Goal: Information Seeking & Learning: Learn about a topic

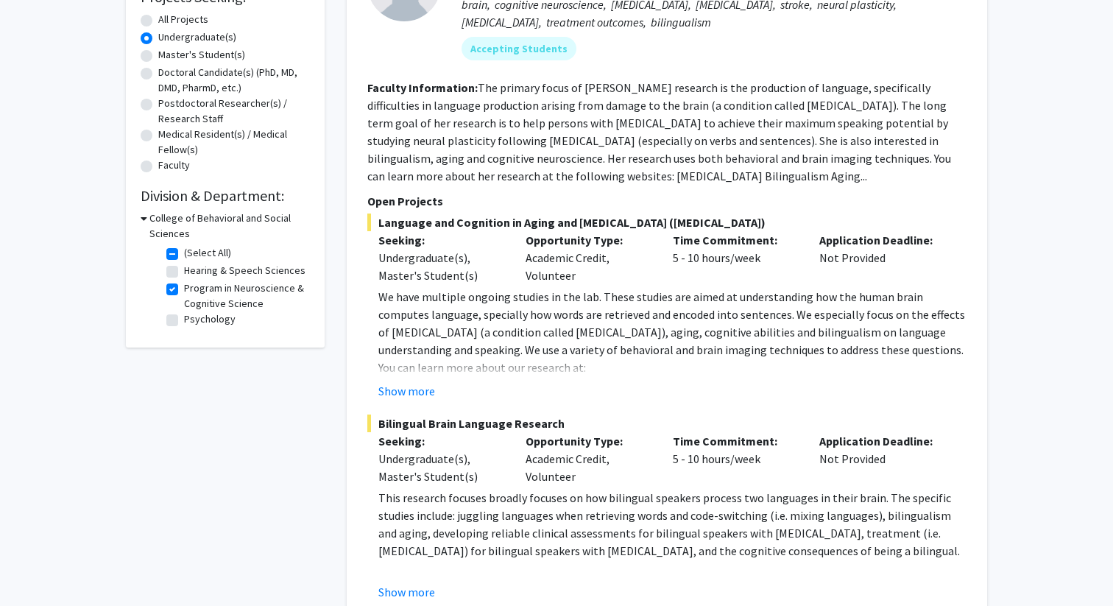
scroll to position [277, 0]
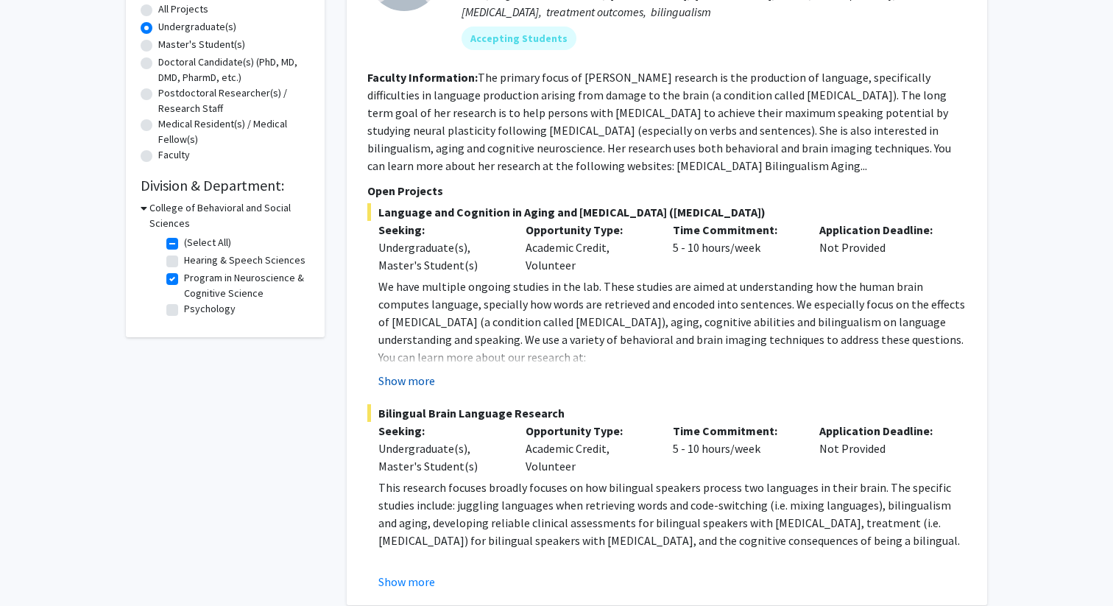
click at [406, 379] on button "Show more" at bounding box center [406, 381] width 57 height 18
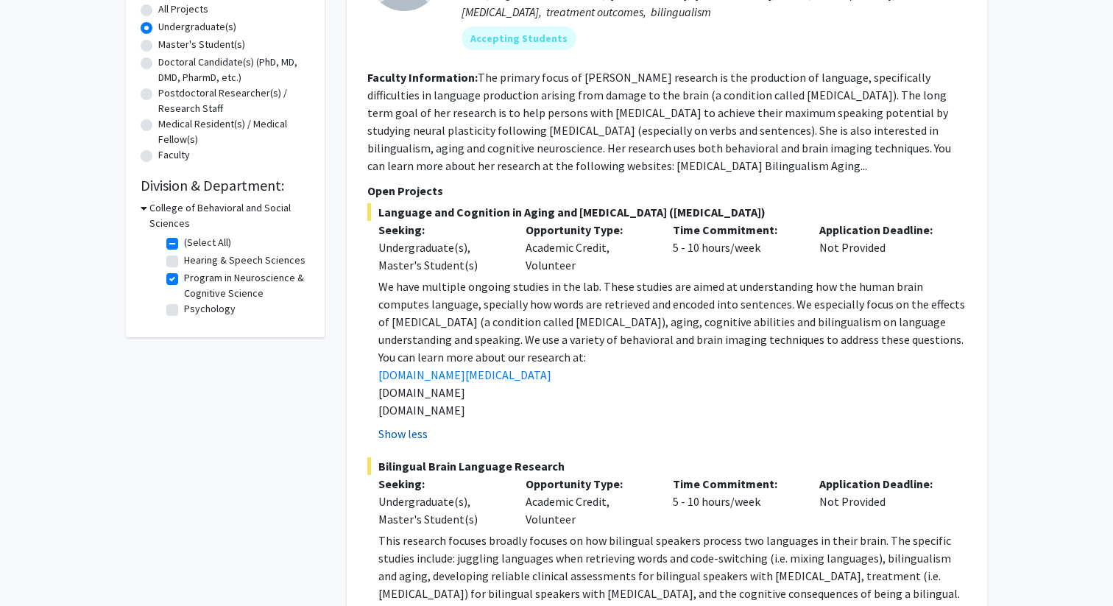
click at [411, 433] on button "Show less" at bounding box center [402, 434] width 49 height 18
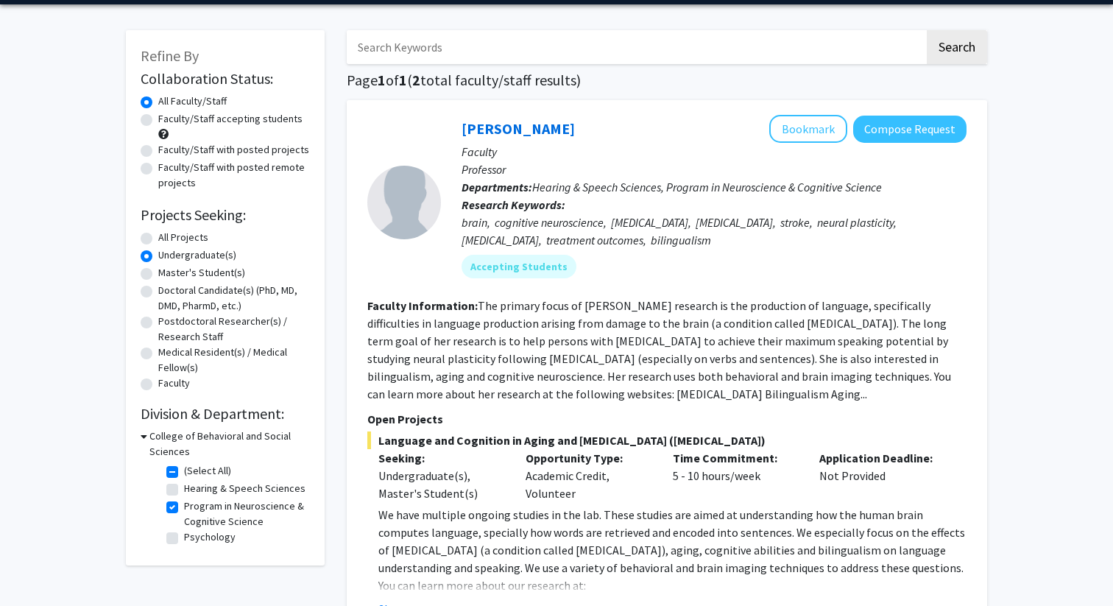
scroll to position [50, 0]
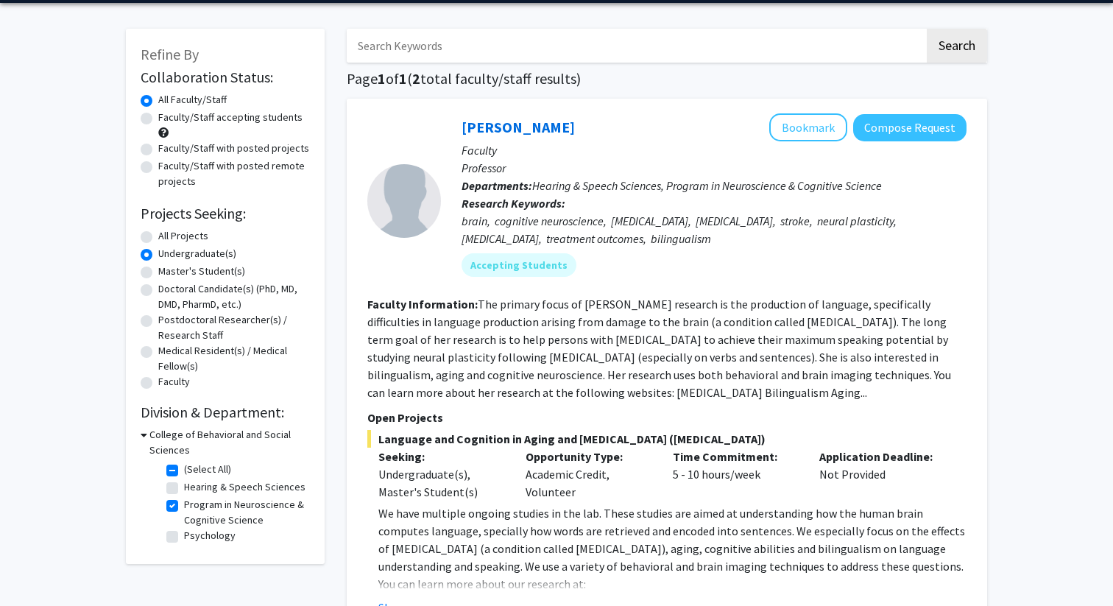
click at [184, 470] on label "(Select All)" at bounding box center [207, 469] width 47 height 15
click at [184, 470] on input "(Select All)" at bounding box center [189, 467] width 10 height 10
checkbox input "false"
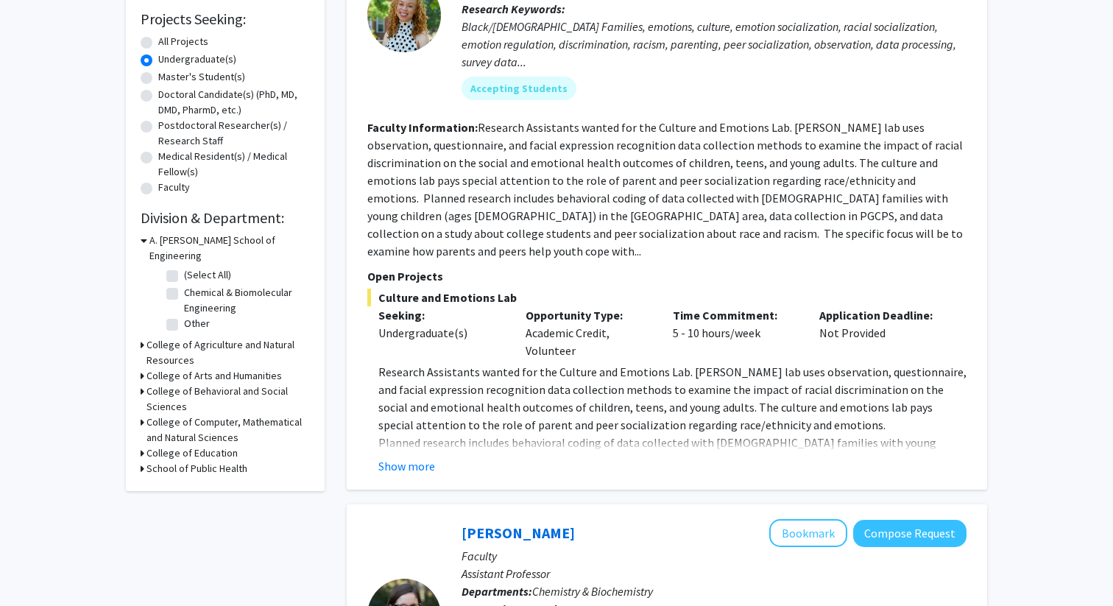
scroll to position [295, 0]
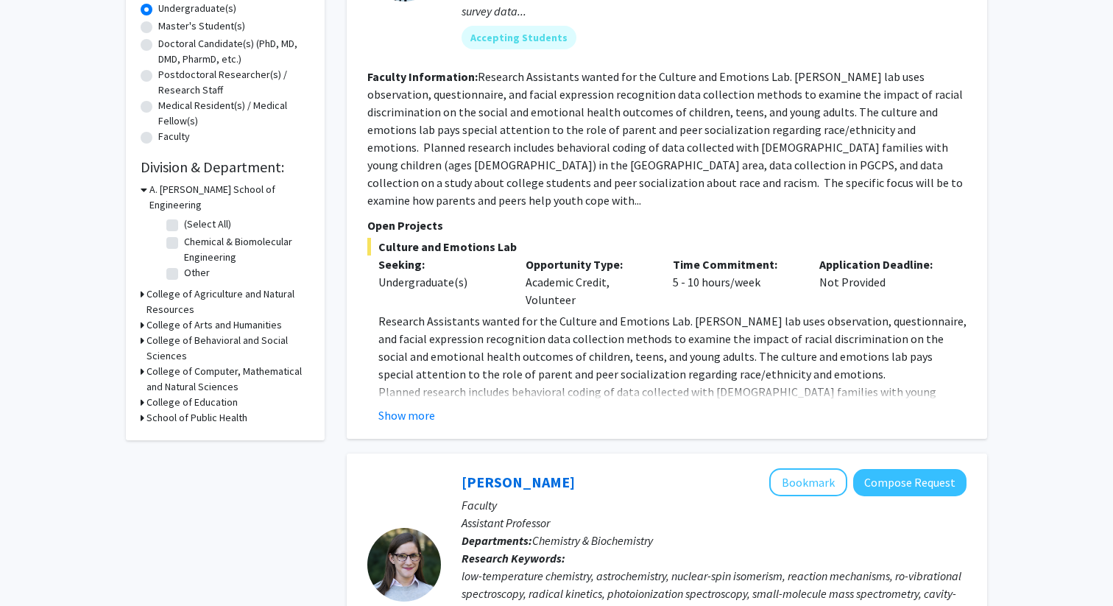
click at [180, 364] on h3 "College of Computer, Mathematical and Natural Sciences" at bounding box center [228, 379] width 163 height 31
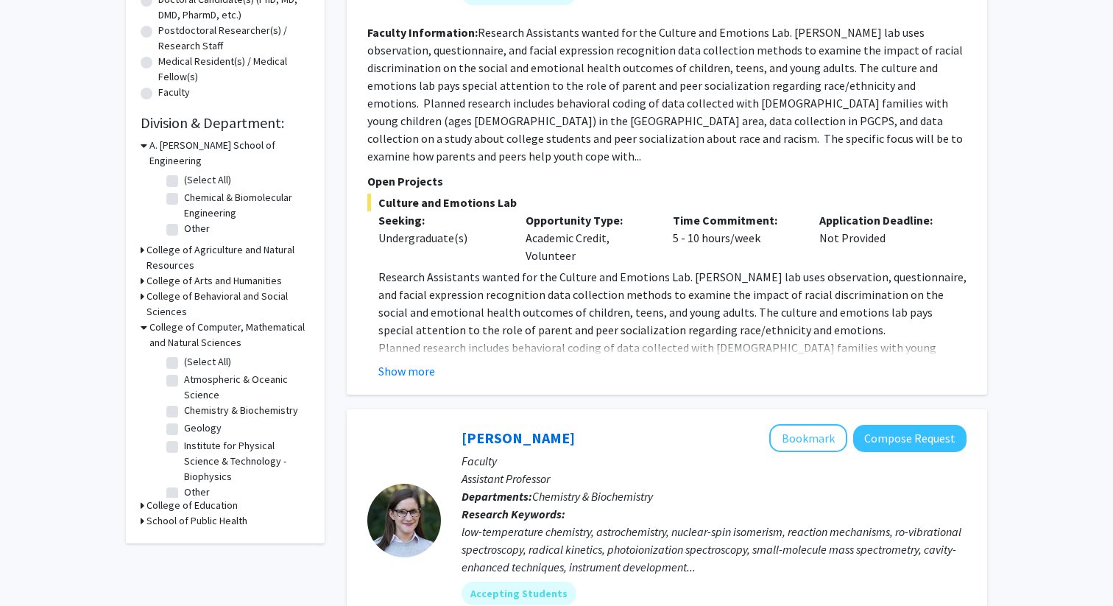
scroll to position [350, 0]
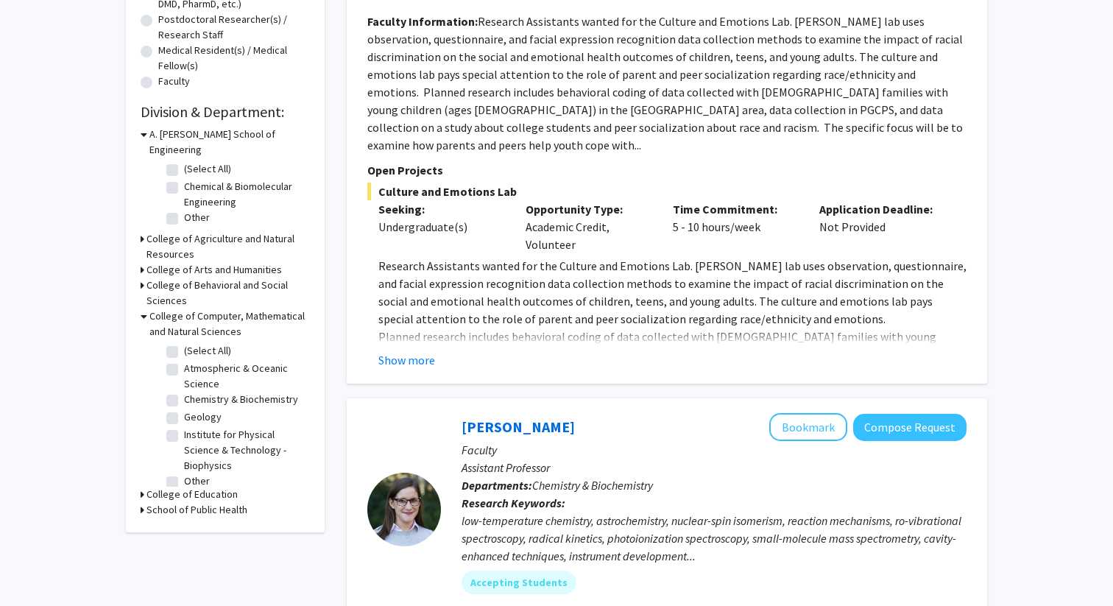
click at [184, 427] on label "Institute for Physical Science & Technology - Biophysics" at bounding box center [245, 450] width 122 height 46
click at [184, 427] on input "Institute for Physical Science & Technology - Biophysics" at bounding box center [189, 432] width 10 height 10
checkbox input "true"
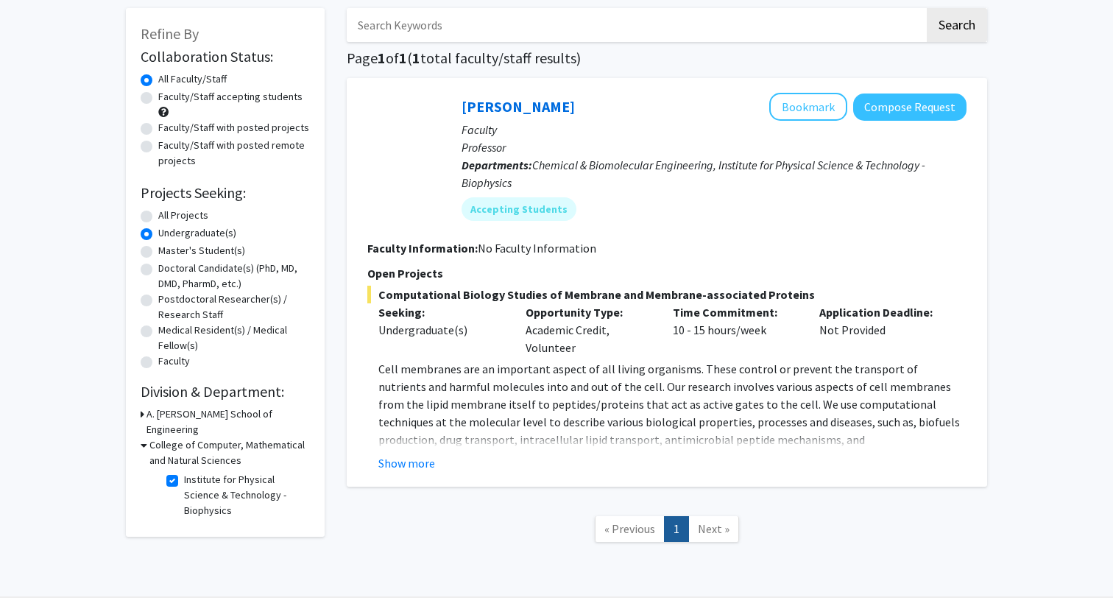
scroll to position [69, 0]
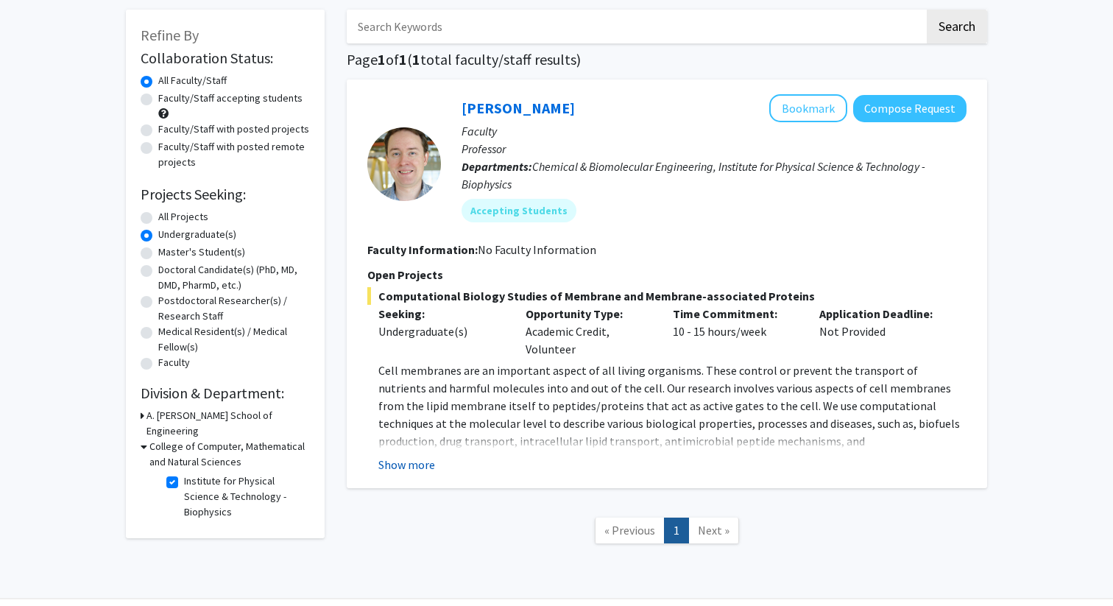
click at [420, 463] on button "Show more" at bounding box center [406, 465] width 57 height 18
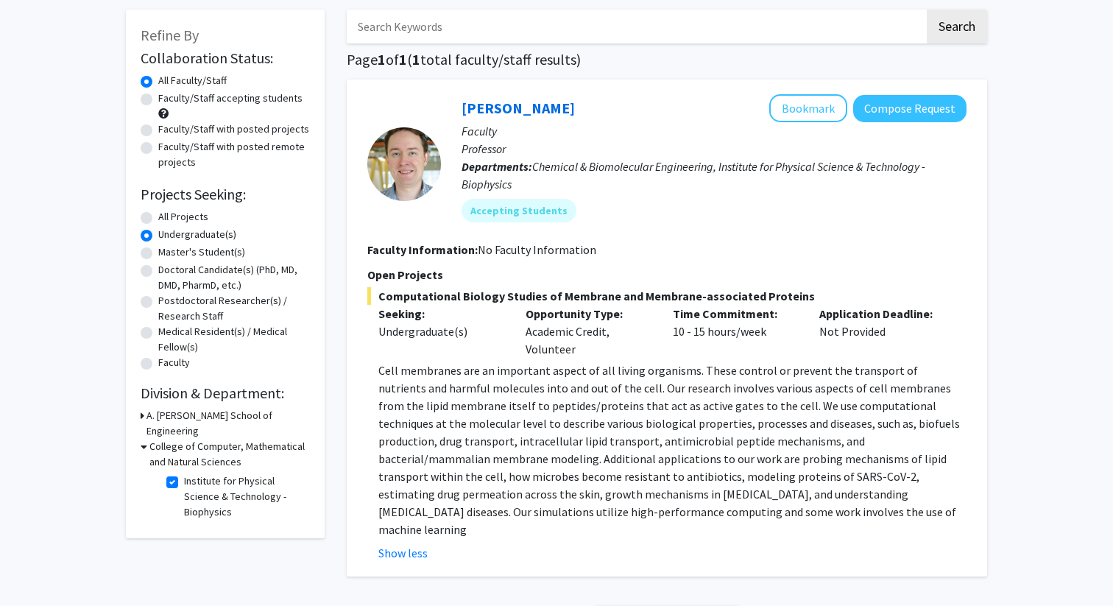
scroll to position [94, 0]
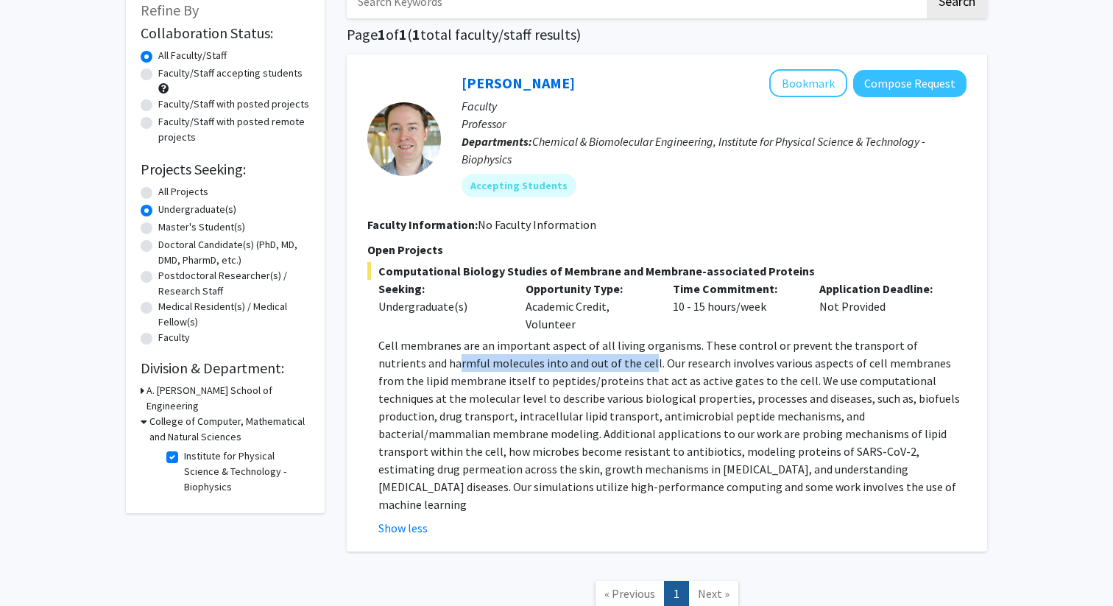
drag, startPoint x: 390, startPoint y: 354, endPoint x: 579, endPoint y: 356, distance: 189.2
click at [579, 356] on p "Cell membranes are an important aspect of all living organisms. These control o…" at bounding box center [672, 425] width 588 height 177
drag, startPoint x: 825, startPoint y: 462, endPoint x: 826, endPoint y: 479, distance: 17.0
click at [826, 479] on p "Cell membranes are an important aspect of all living organisms. These control o…" at bounding box center [672, 425] width 588 height 177
click at [184, 448] on label "Institute for Physical Science & Technology - Biophysics" at bounding box center [245, 471] width 122 height 46
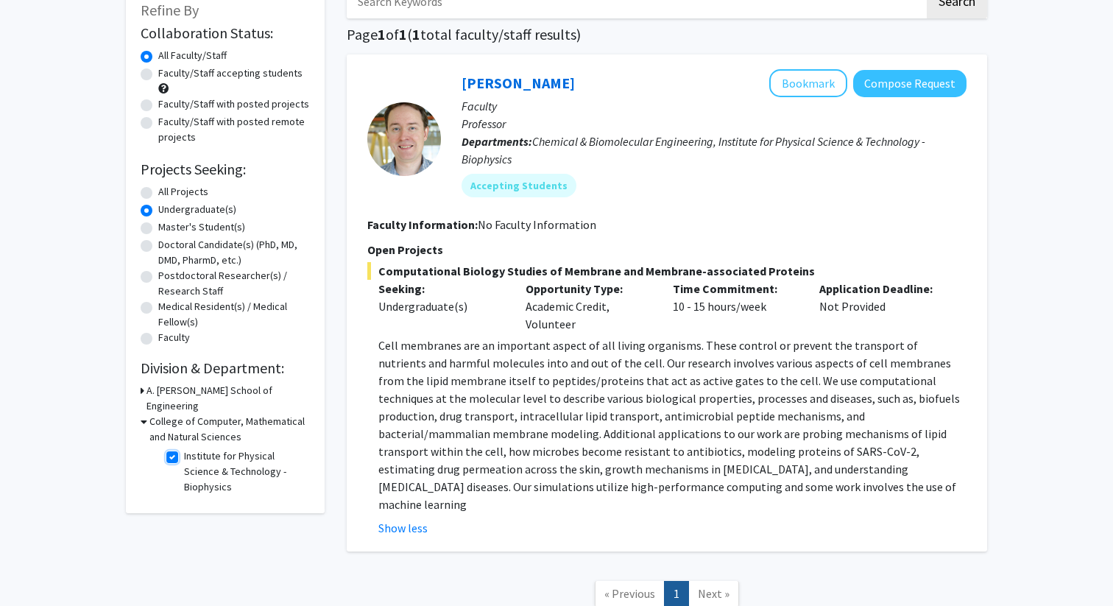
click at [184, 448] on input "Institute for Physical Science & Technology - Biophysics" at bounding box center [189, 453] width 10 height 10
checkbox input "false"
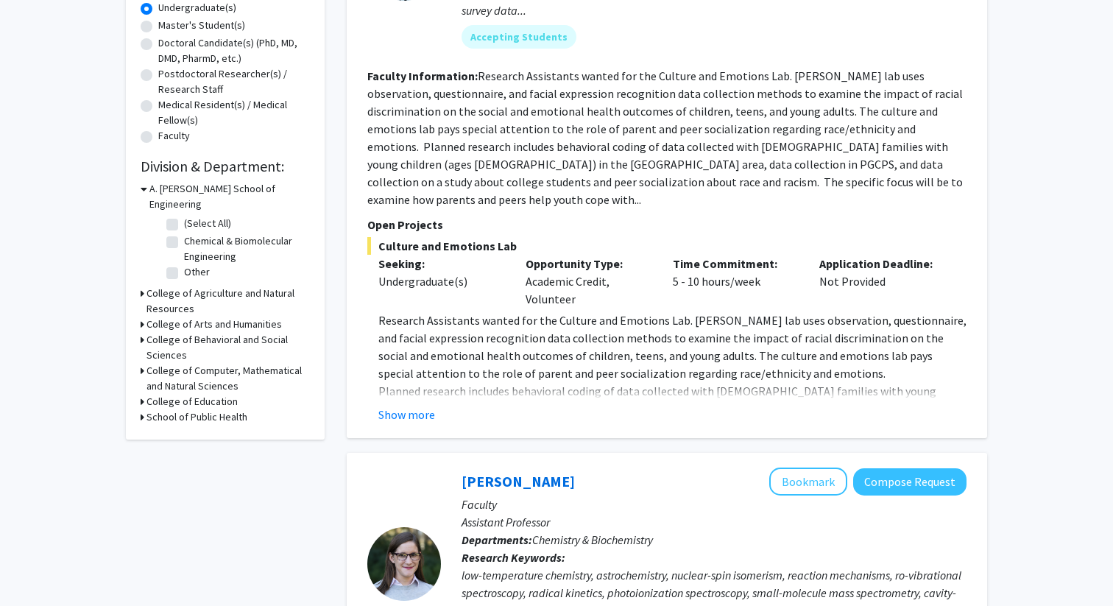
scroll to position [295, 0]
click at [184, 235] on label "Chemical & Biomolecular Engineering" at bounding box center [245, 250] width 122 height 31
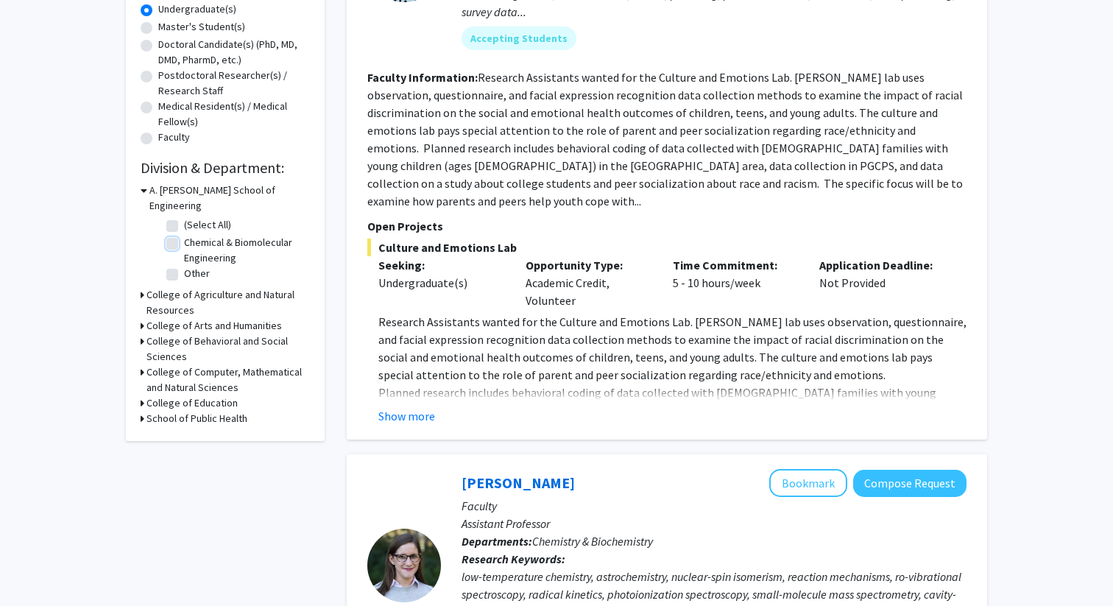
click at [184, 235] on input "Chemical & Biomolecular Engineering" at bounding box center [189, 240] width 10 height 10
checkbox input "true"
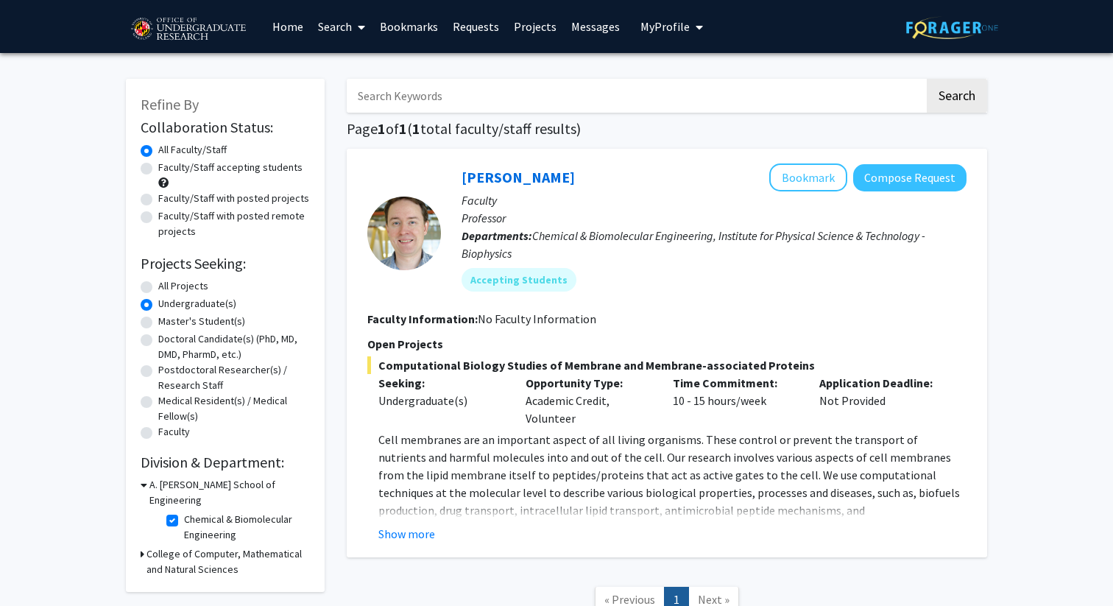
click at [184, 512] on label "Chemical & Biomolecular Engineering" at bounding box center [245, 527] width 122 height 31
click at [184, 512] on input "Chemical & Biomolecular Engineering" at bounding box center [189, 517] width 10 height 10
checkbox input "false"
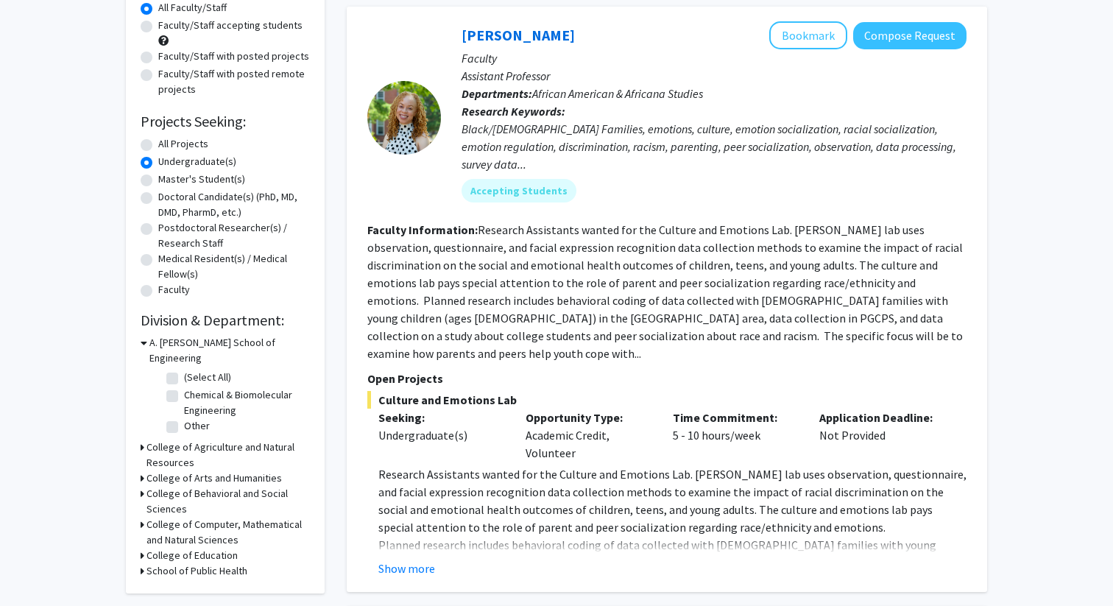
scroll to position [144, 0]
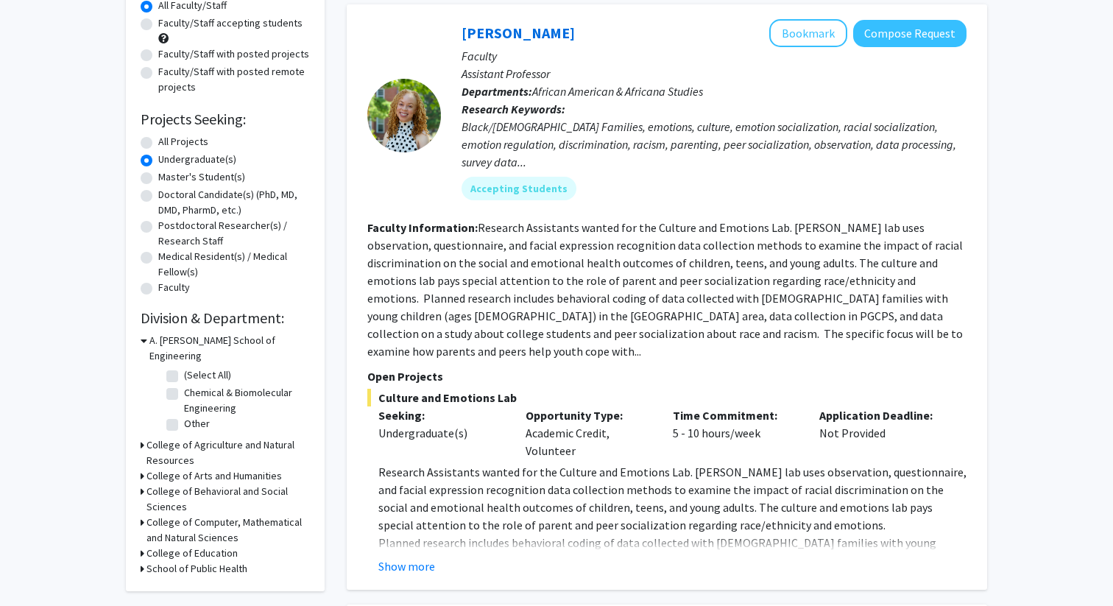
click at [218, 515] on h3 "College of Computer, Mathematical and Natural Sciences" at bounding box center [228, 530] width 163 height 31
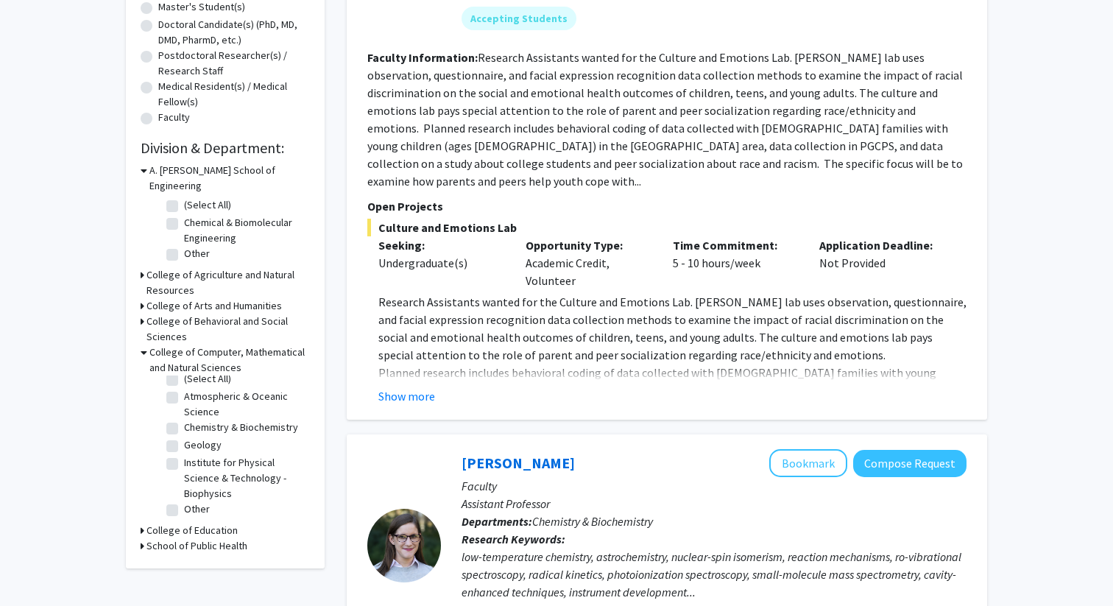
scroll to position [0, 0]
click at [184, 428] on label "Chemistry & Biochemistry" at bounding box center [241, 435] width 114 height 15
click at [184, 428] on input "Chemistry & Biochemistry" at bounding box center [189, 433] width 10 height 10
checkbox input "true"
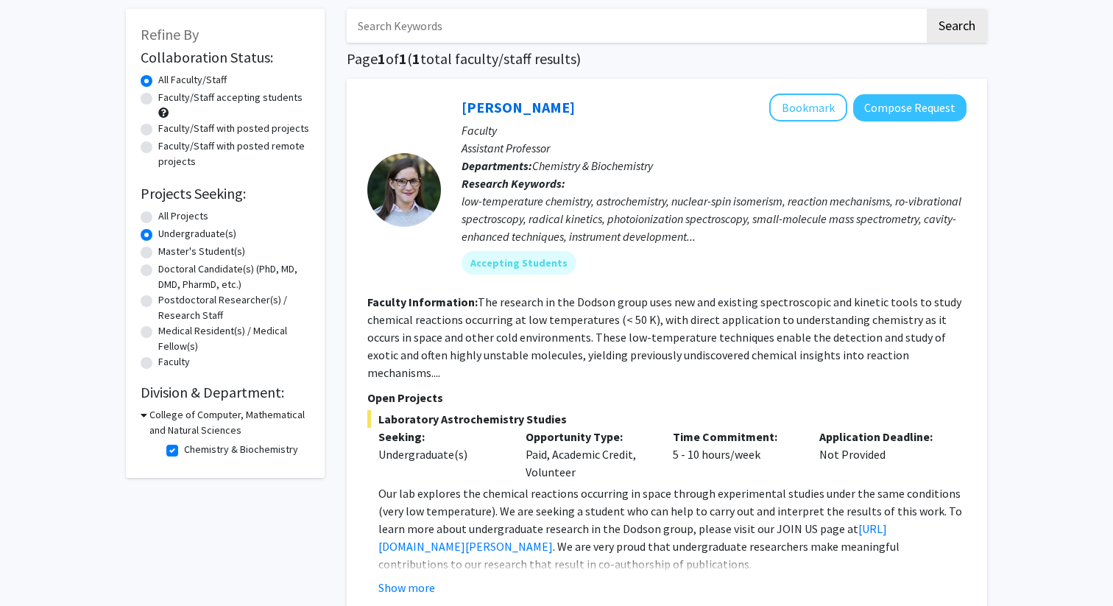
scroll to position [66, 0]
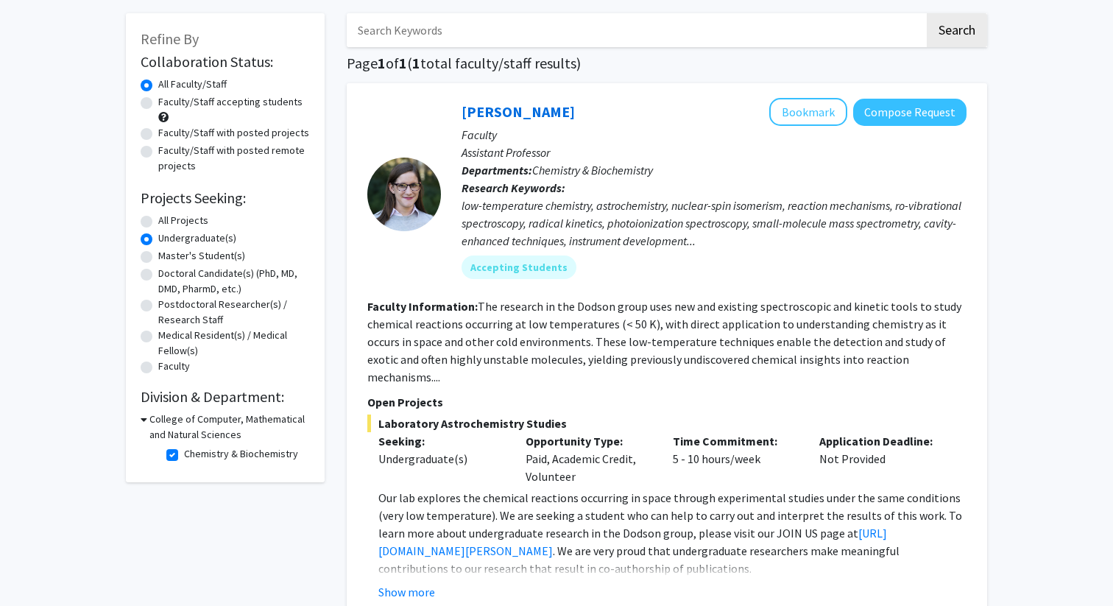
click at [158, 221] on label "All Projects" at bounding box center [183, 220] width 50 height 15
click at [158, 221] on input "All Projects" at bounding box center [163, 218] width 10 height 10
radio input "true"
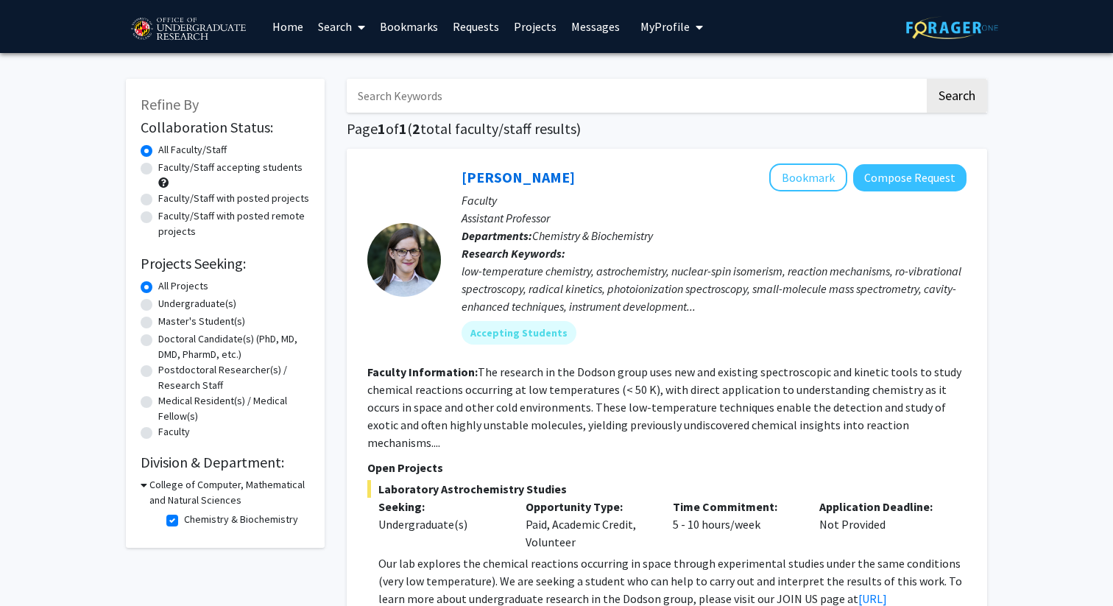
click at [184, 518] on label "Chemistry & Biochemistry" at bounding box center [241, 519] width 114 height 15
click at [184, 518] on input "Chemistry & Biochemistry" at bounding box center [189, 517] width 10 height 10
checkbox input "false"
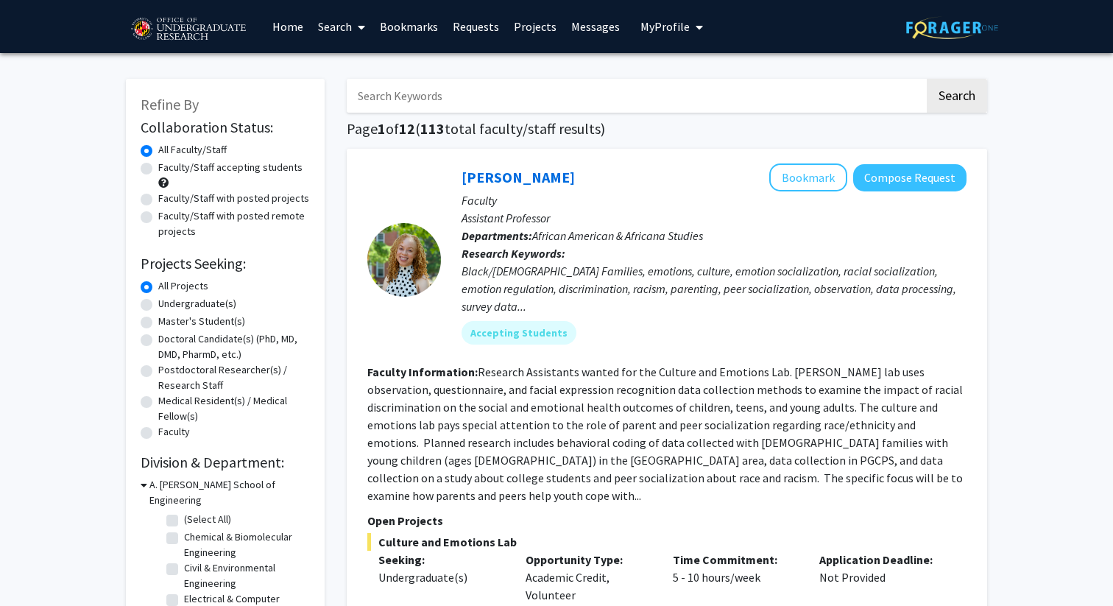
scroll to position [611, 0]
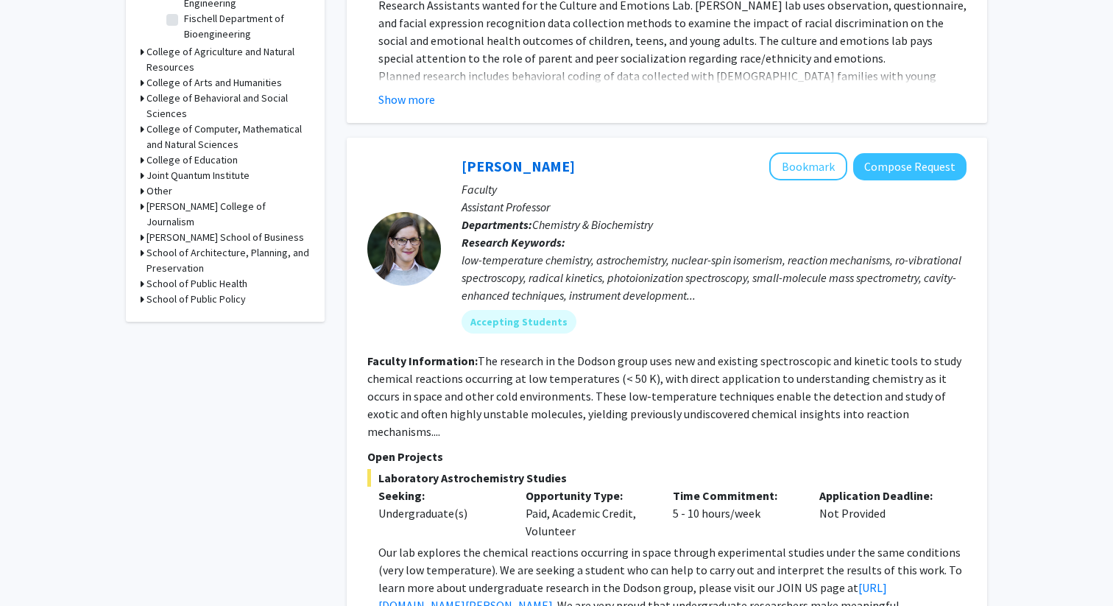
click at [207, 168] on h3 "Joint Quantum Institute" at bounding box center [198, 175] width 103 height 15
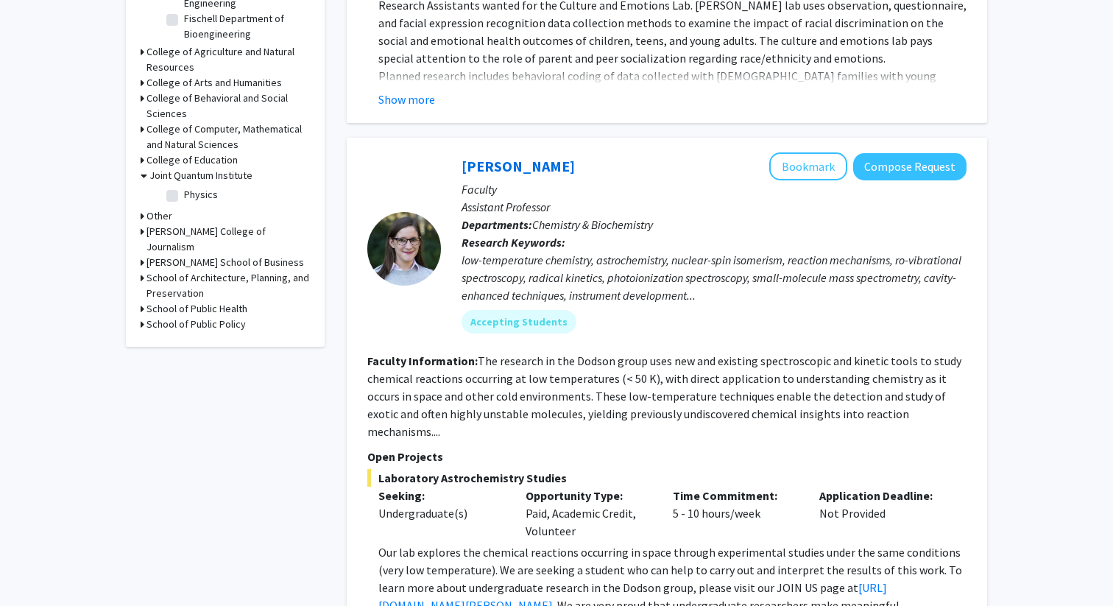
click at [184, 187] on label "Physics" at bounding box center [201, 194] width 34 height 15
click at [184, 187] on input "Physics" at bounding box center [189, 192] width 10 height 10
checkbox input "true"
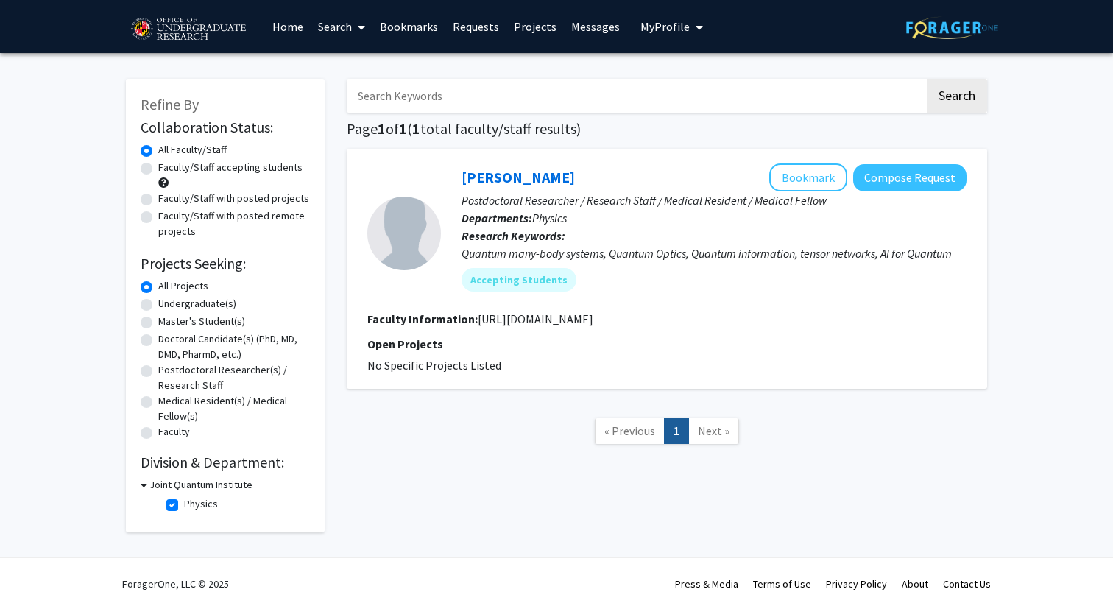
click at [176, 515] on fg-checkbox-list "Physics Physics" at bounding box center [236, 505] width 147 height 25
click at [184, 504] on label "Physics" at bounding box center [201, 503] width 34 height 15
click at [184, 504] on input "Physics" at bounding box center [189, 501] width 10 height 10
checkbox input "false"
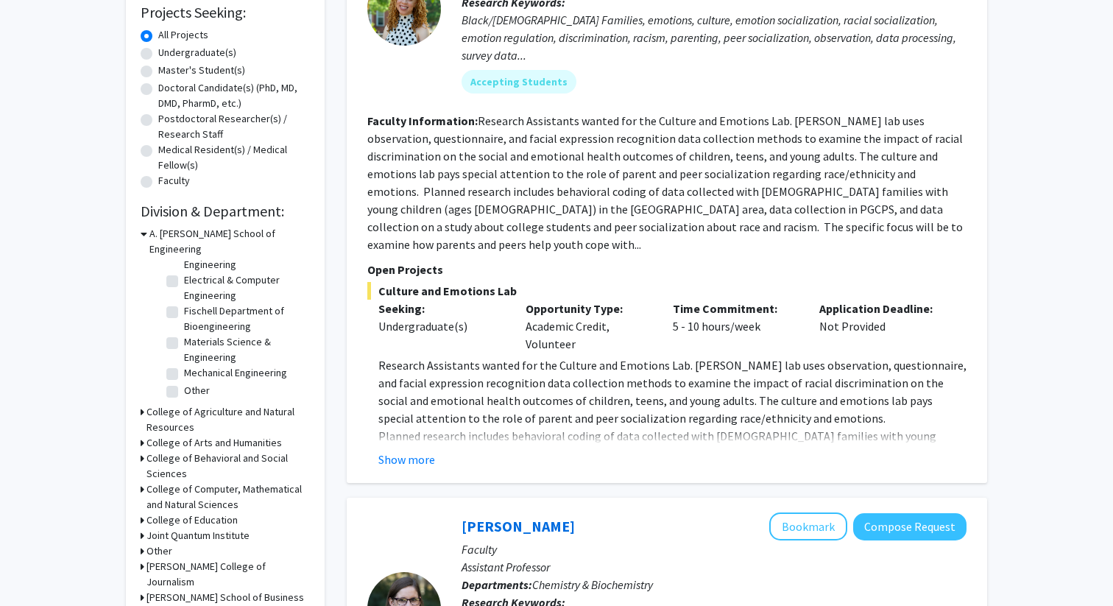
scroll to position [254, 0]
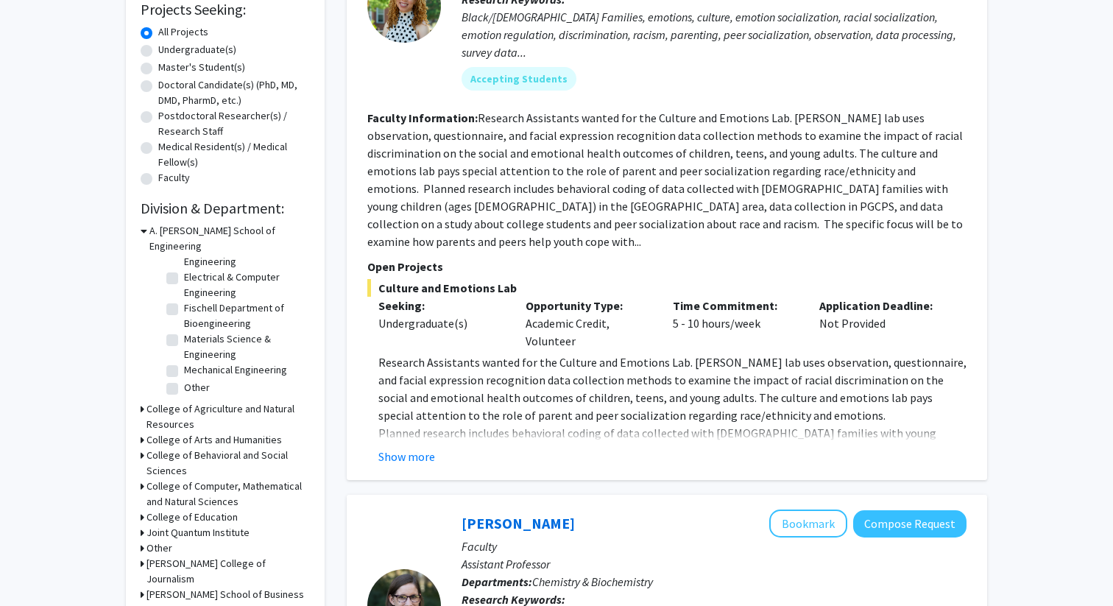
click at [190, 479] on h3 "College of Computer, Mathematical and Natural Sciences" at bounding box center [228, 494] width 163 height 31
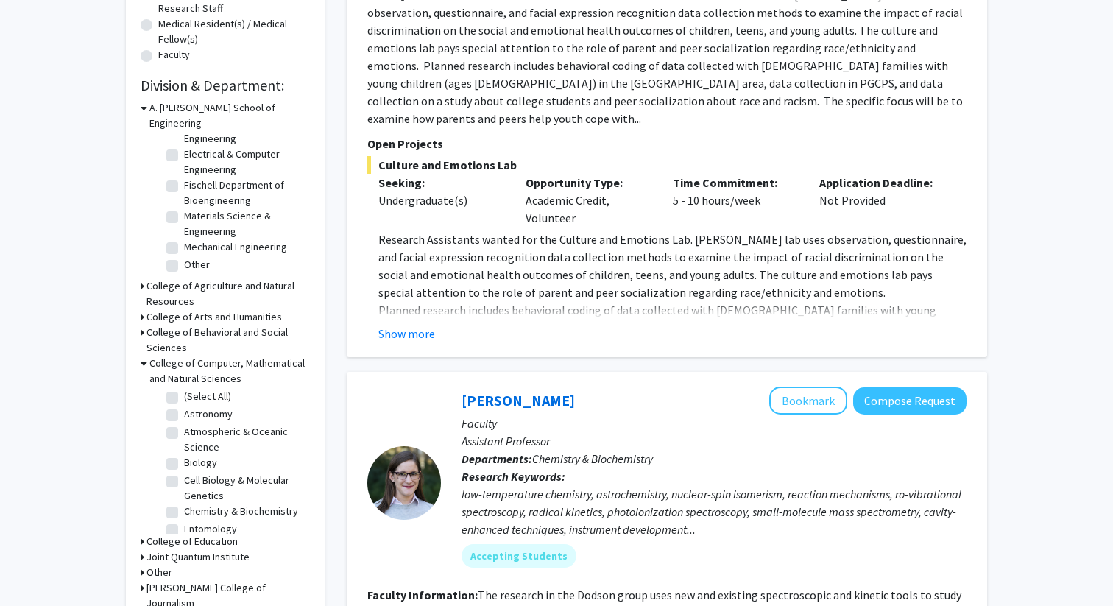
scroll to position [0, 0]
click at [184, 474] on label "Cell Biology & Molecular Genetics" at bounding box center [245, 489] width 122 height 31
click at [184, 474] on input "Cell Biology & Molecular Genetics" at bounding box center [189, 479] width 10 height 10
checkbox input "true"
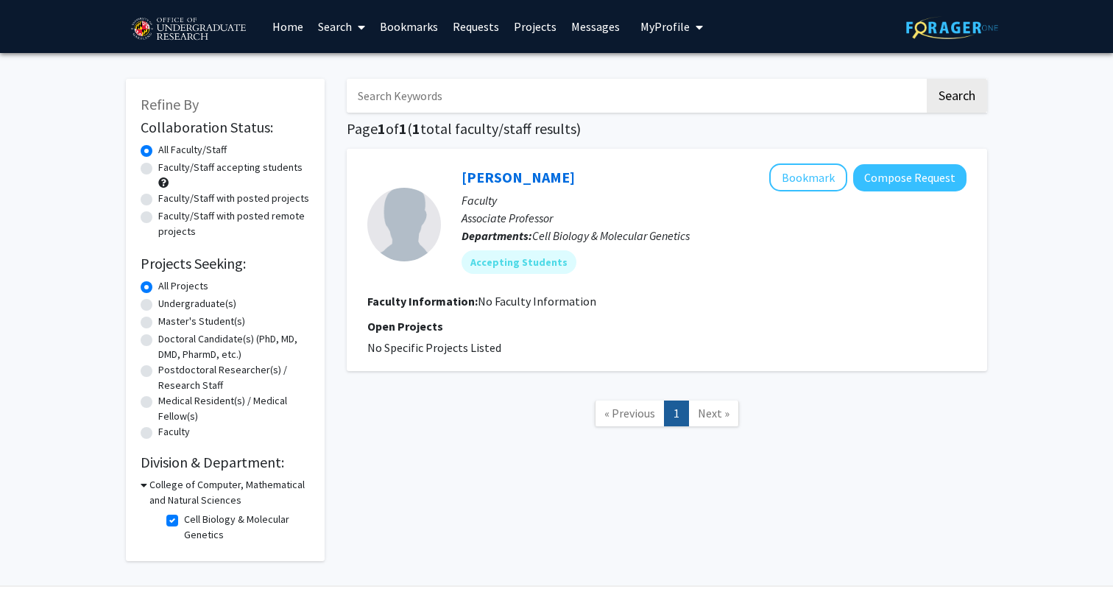
click at [184, 521] on label "Cell Biology & Molecular Genetics" at bounding box center [245, 527] width 122 height 31
click at [184, 521] on input "Cell Biology & Molecular Genetics" at bounding box center [189, 517] width 10 height 10
checkbox input "false"
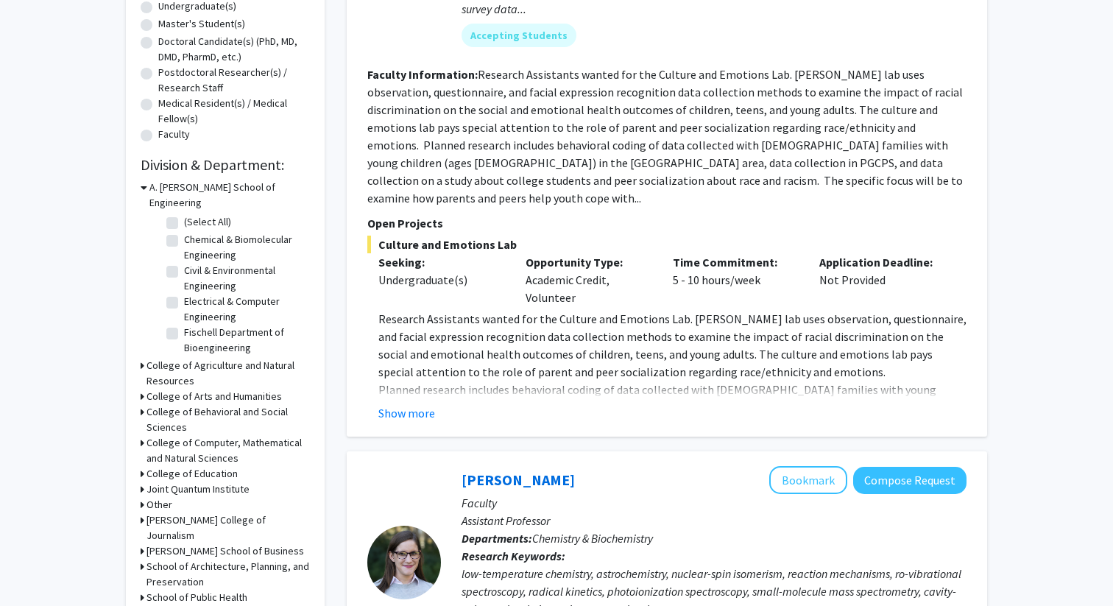
scroll to position [286, 0]
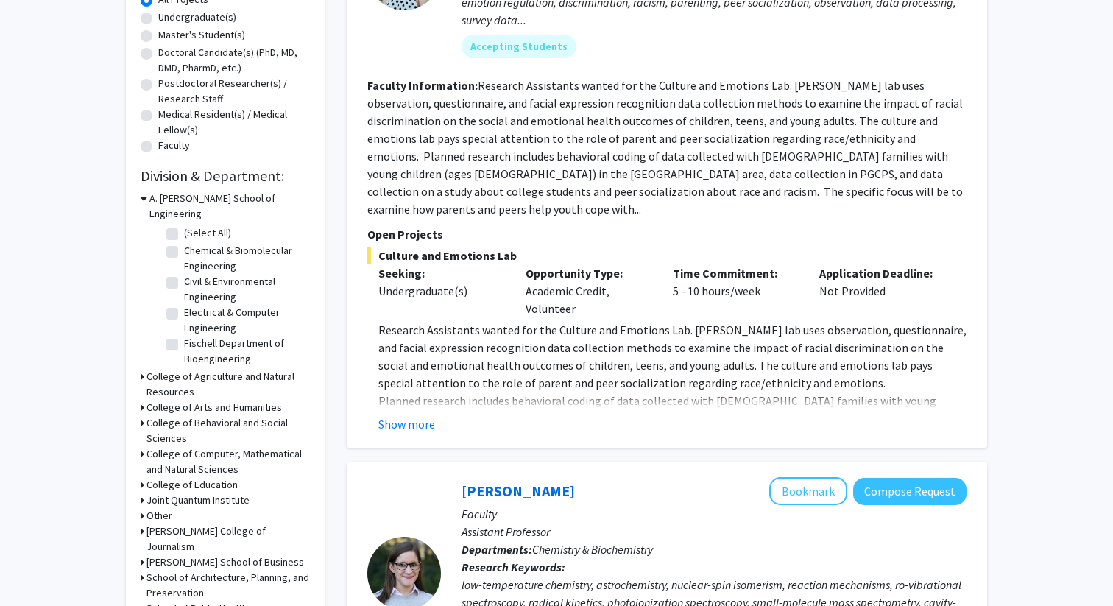
click at [190, 446] on h3 "College of Computer, Mathematical and Natural Sciences" at bounding box center [228, 461] width 163 height 31
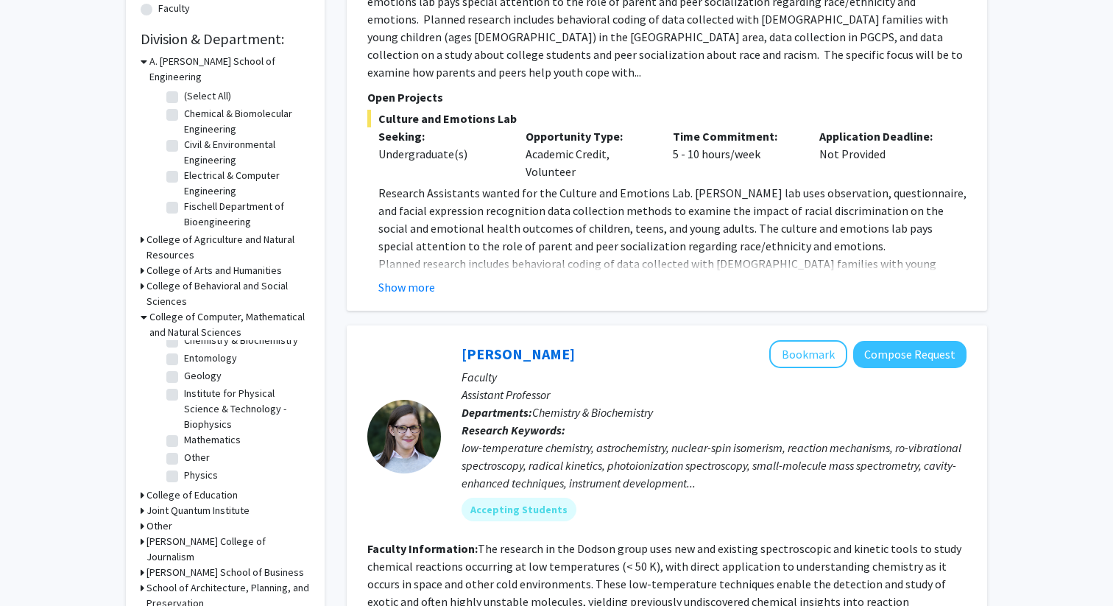
scroll to position [127, 0]
click at [184, 384] on label "Institute for Physical Science & Technology - Biophysics" at bounding box center [245, 407] width 122 height 46
click at [184, 384] on input "Institute for Physical Science & Technology - Biophysics" at bounding box center [189, 389] width 10 height 10
checkbox input "true"
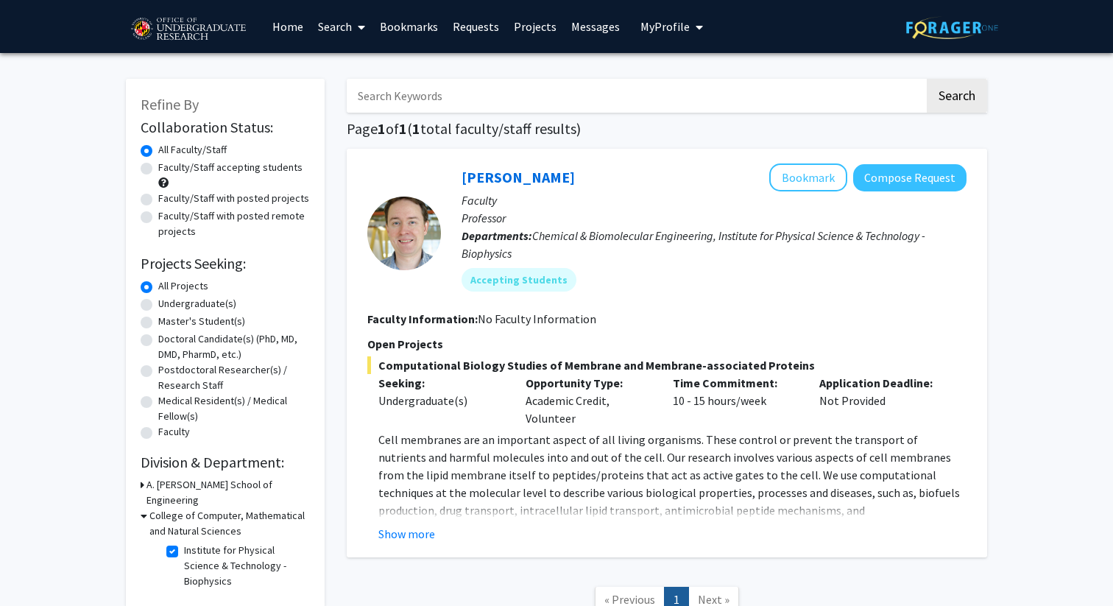
scroll to position [114, 0]
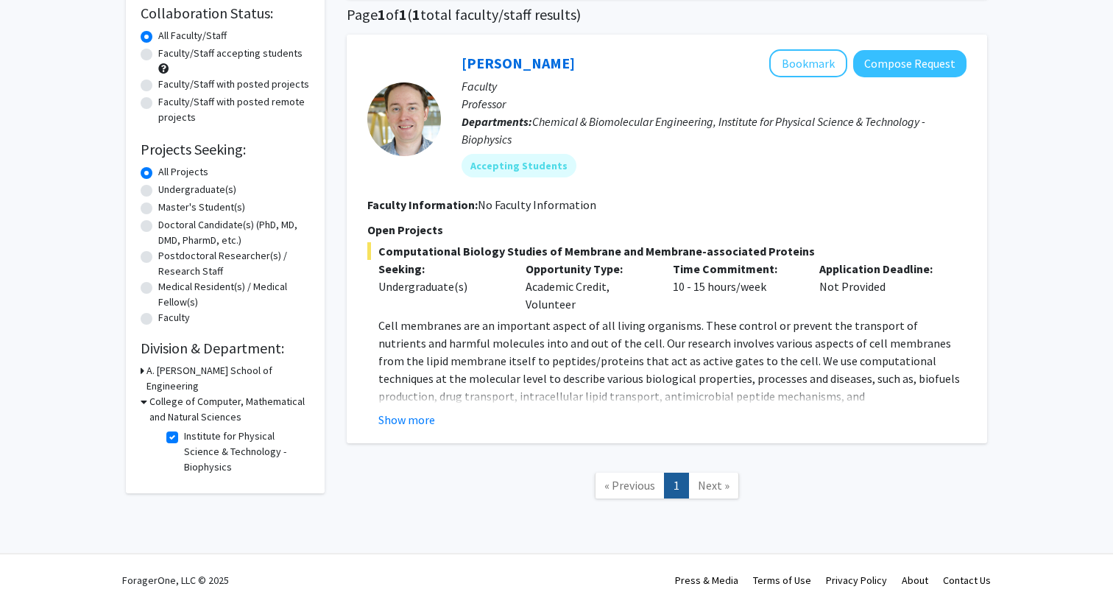
click at [700, 494] on link "Next »" at bounding box center [713, 486] width 51 height 26
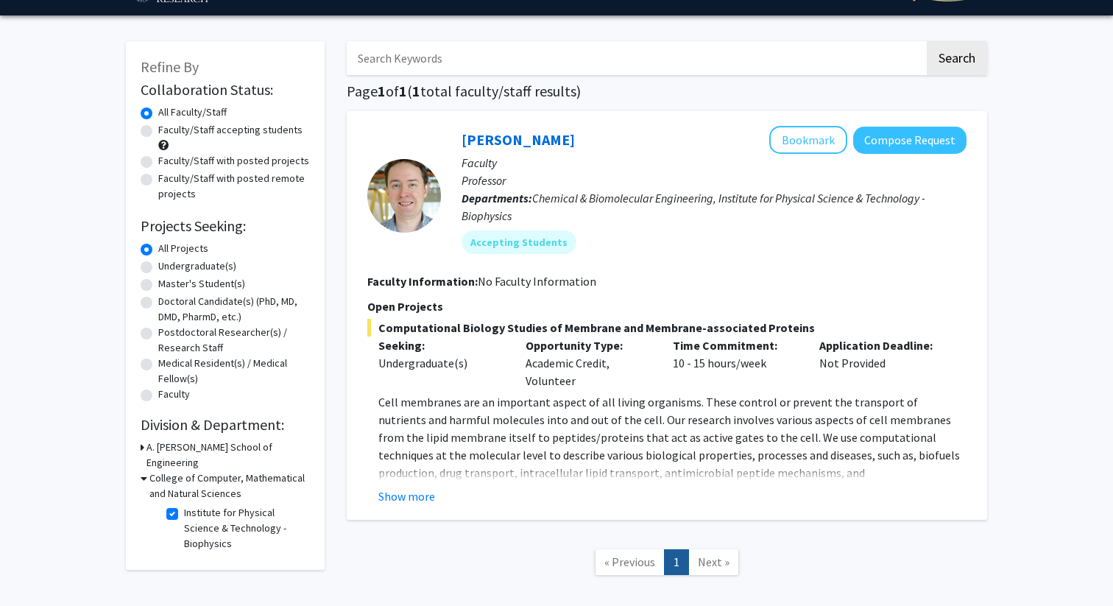
scroll to position [48, 0]
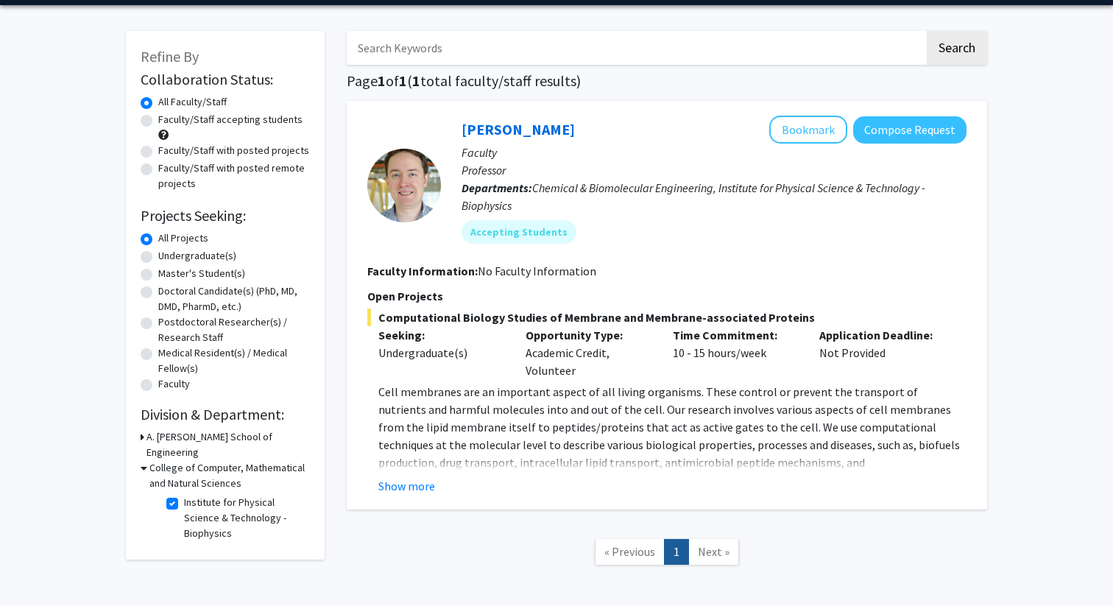
click at [184, 495] on label "Institute for Physical Science & Technology - Biophysics" at bounding box center [245, 518] width 122 height 46
click at [184, 495] on input "Institute for Physical Science & Technology - Biophysics" at bounding box center [189, 500] width 10 height 10
checkbox input "false"
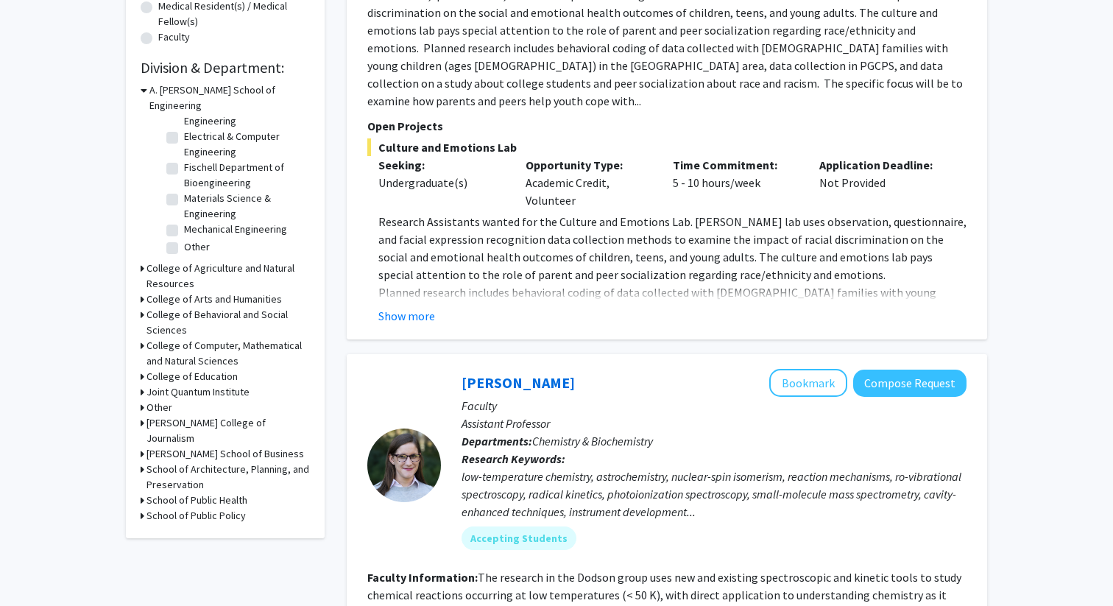
scroll to position [401, 0]
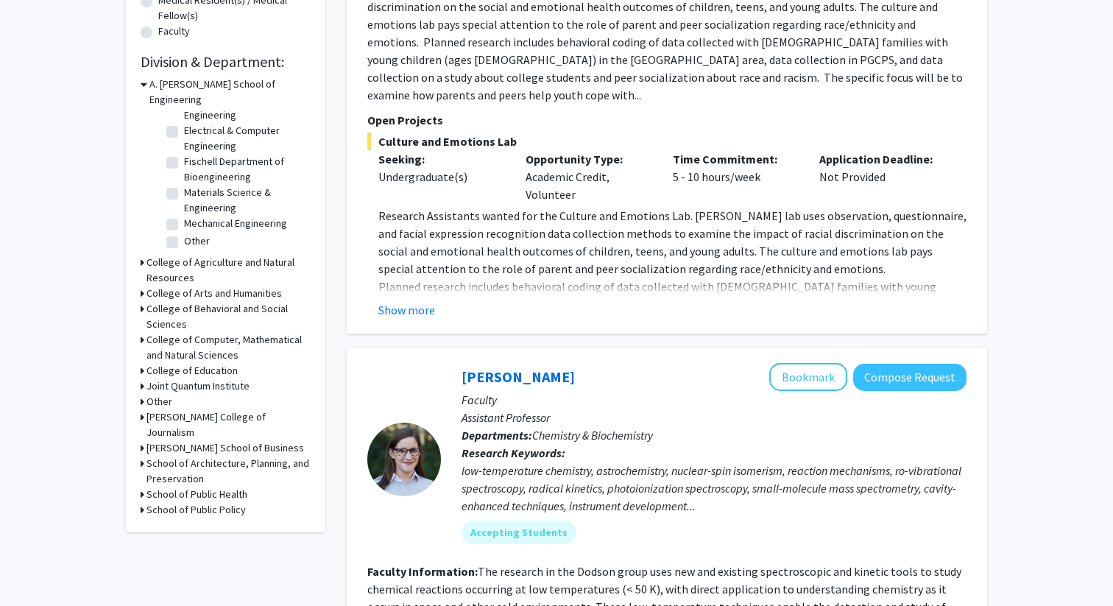
click at [168, 301] on h3 "College of Behavioral and Social Sciences" at bounding box center [228, 316] width 163 height 31
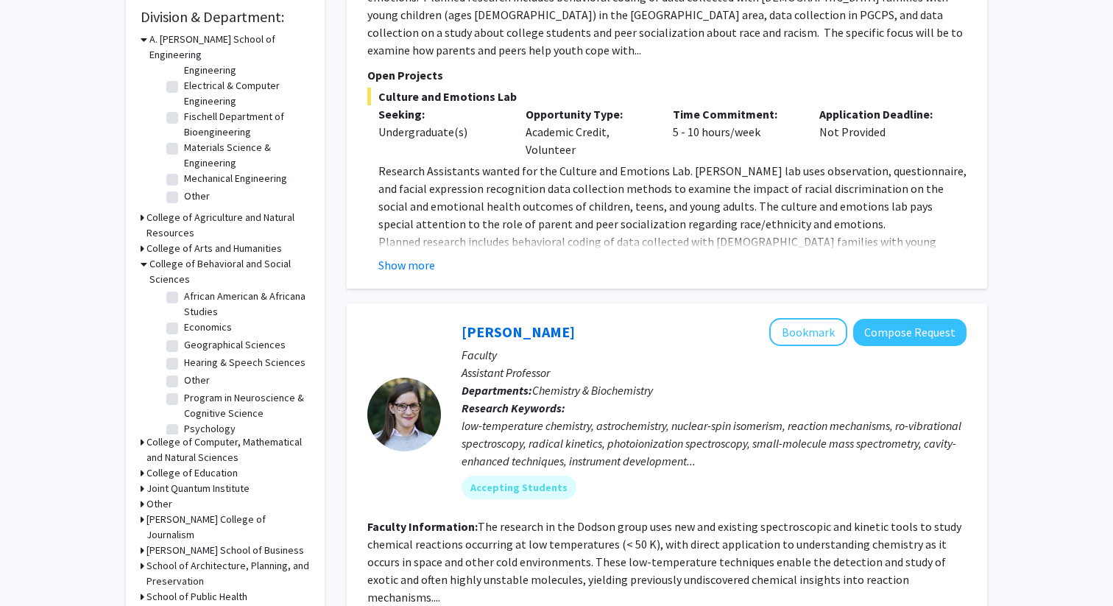
scroll to position [28, 0]
click at [184, 382] on label "Program in Neuroscience & Cognitive Science" at bounding box center [245, 397] width 122 height 31
click at [184, 382] on input "Program in Neuroscience & Cognitive Science" at bounding box center [189, 387] width 10 height 10
checkbox input "true"
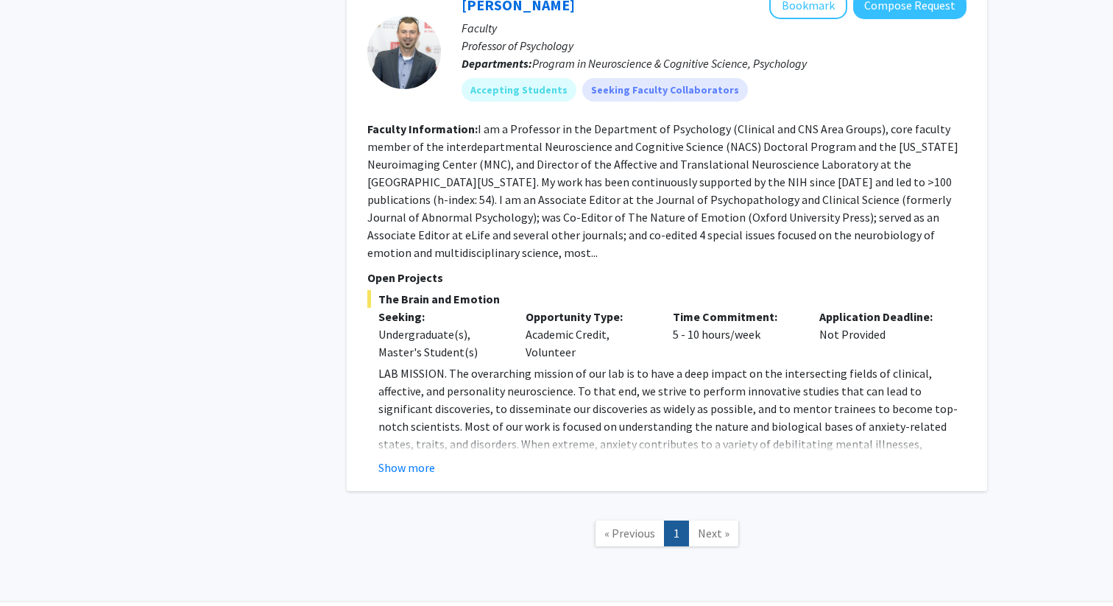
scroll to position [926, 0]
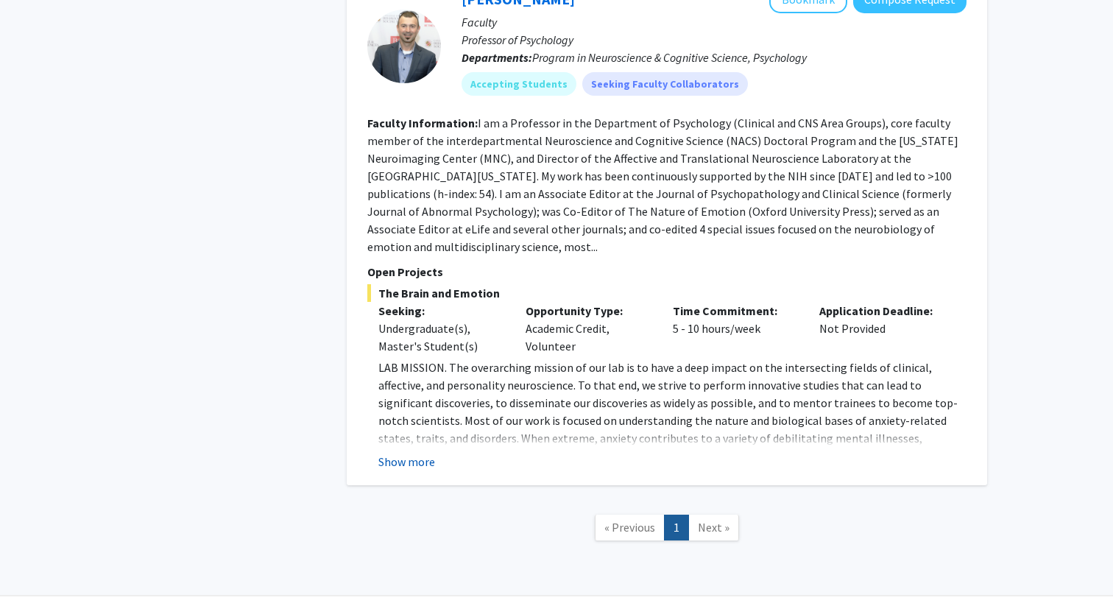
click at [398, 453] on button "Show more" at bounding box center [406, 462] width 57 height 18
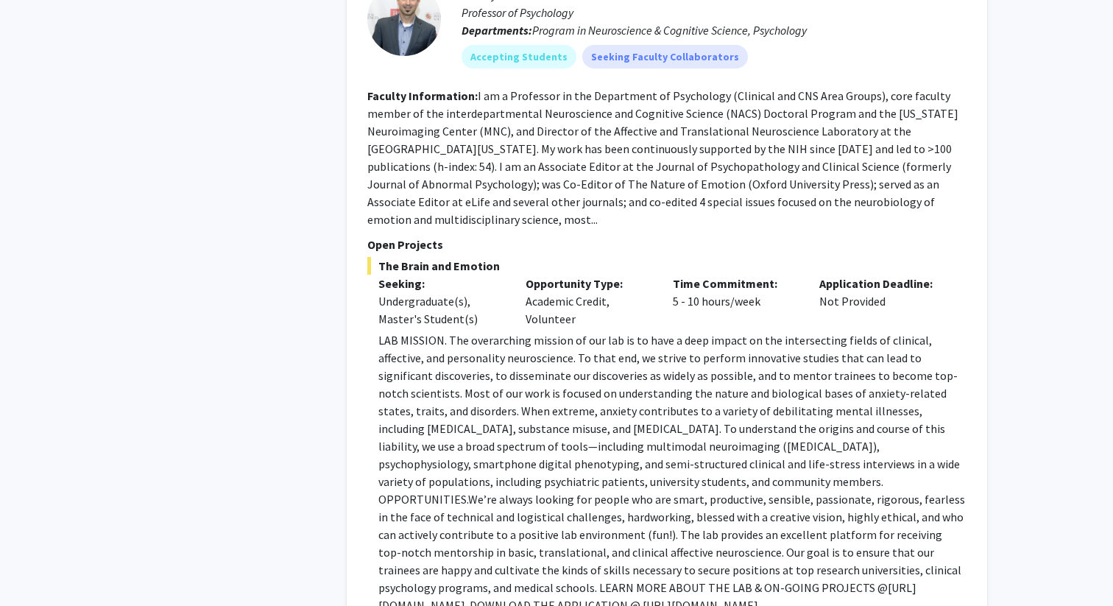
scroll to position [953, 0]
drag, startPoint x: 568, startPoint y: 429, endPoint x: 591, endPoint y: 429, distance: 22.1
click at [591, 429] on p "LAB MISSION. The overarching mission of our lab is to have a deep impact on the…" at bounding box center [672, 473] width 588 height 283
click at [688, 493] on span "We’re always looking for people who are smart, productive, sensible, passionate…" at bounding box center [671, 544] width 587 height 103
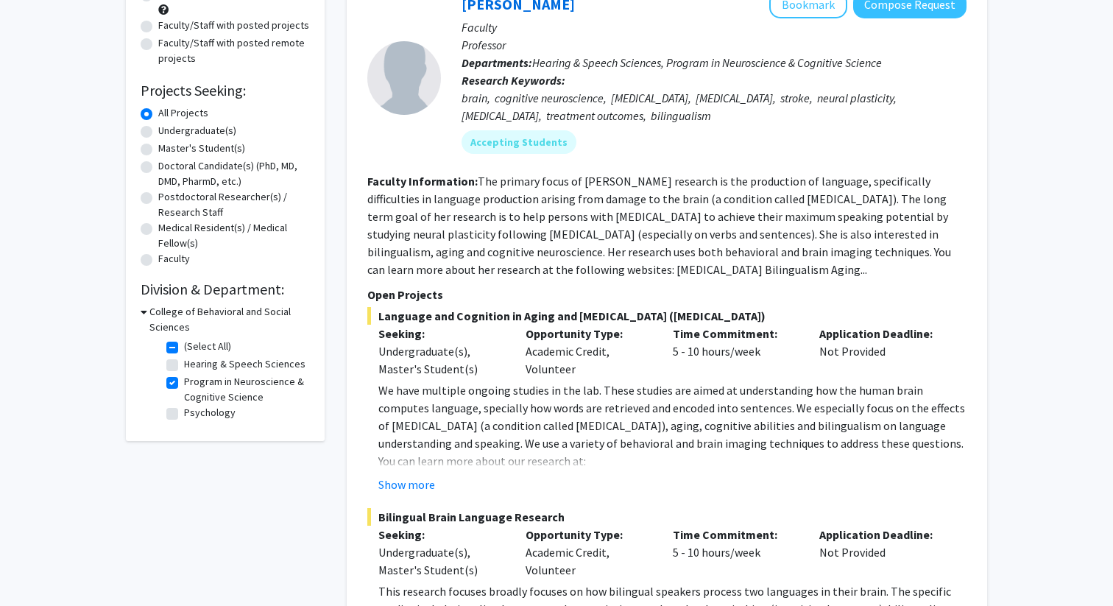
scroll to position [172, 0]
click at [184, 348] on label "(Select All)" at bounding box center [207, 347] width 47 height 15
click at [184, 348] on input "(Select All)" at bounding box center [189, 345] width 10 height 10
checkbox input "false"
